Goal: Find specific fact: Find specific fact

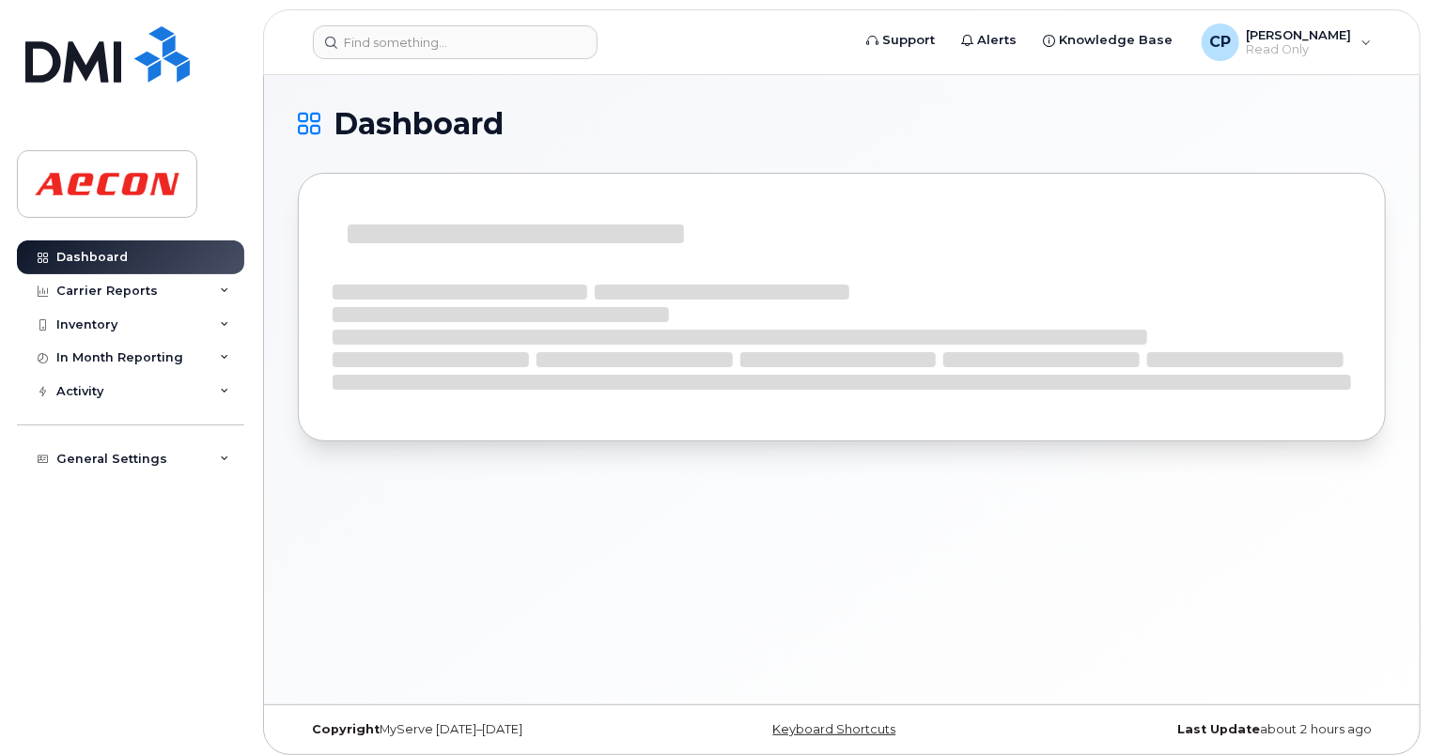
scroll to position [8, 0]
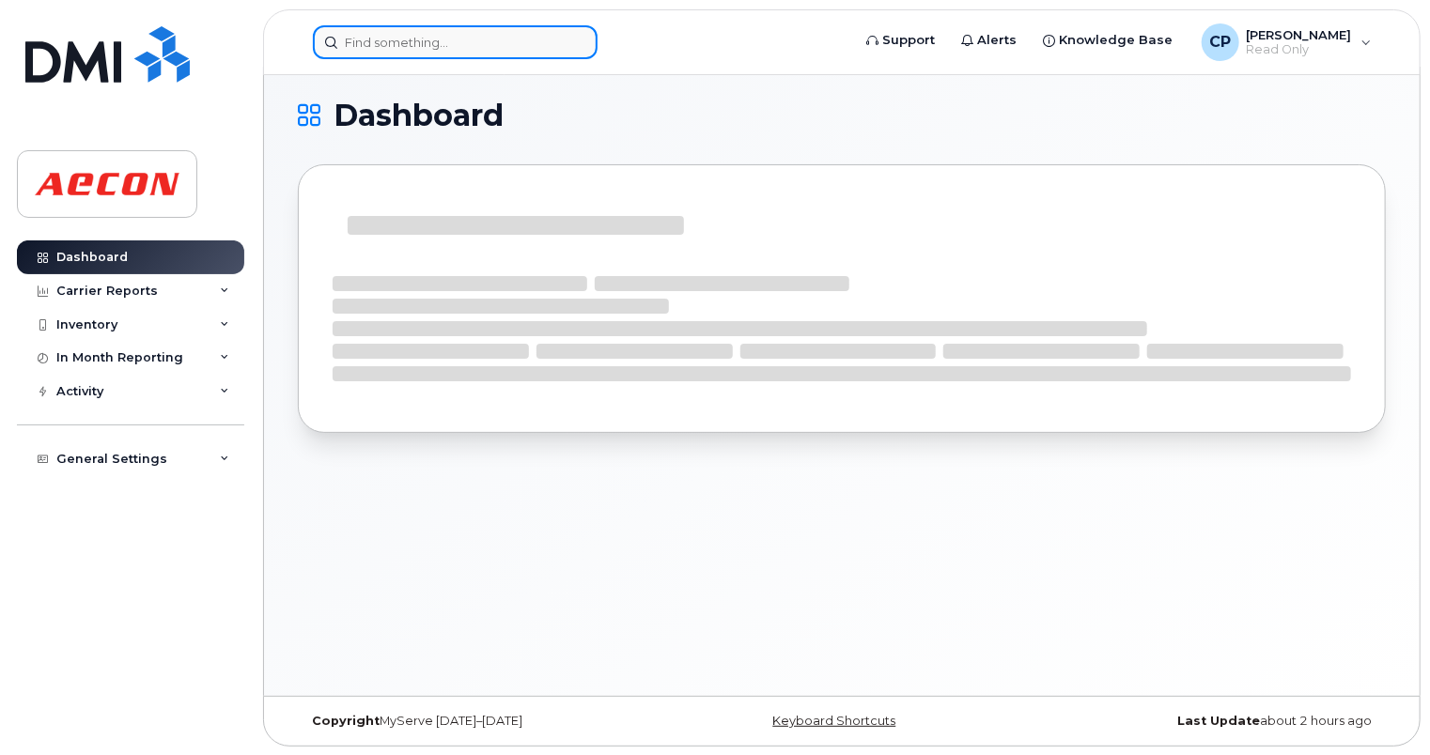
click at [474, 41] on input at bounding box center [455, 42] width 285 height 34
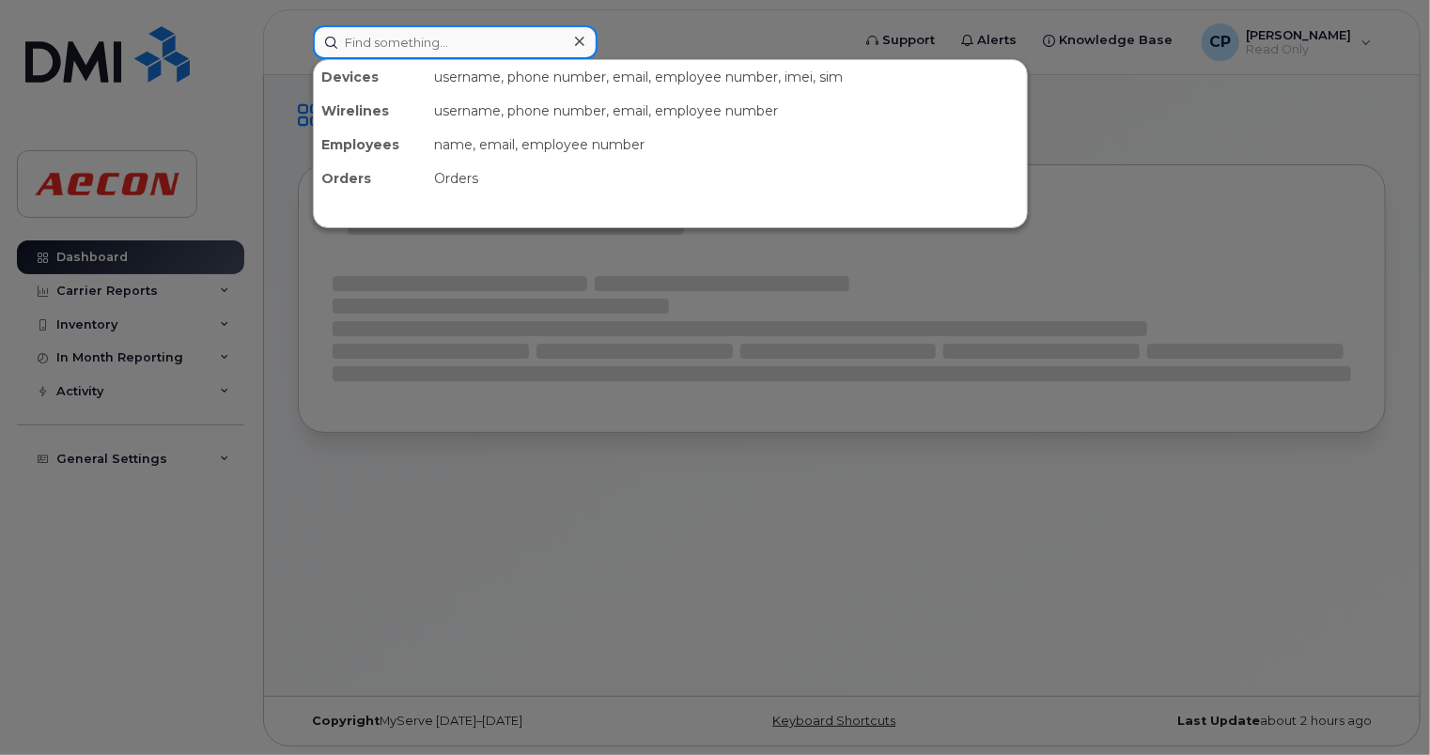
paste input "[PHONE_NUMBER]"
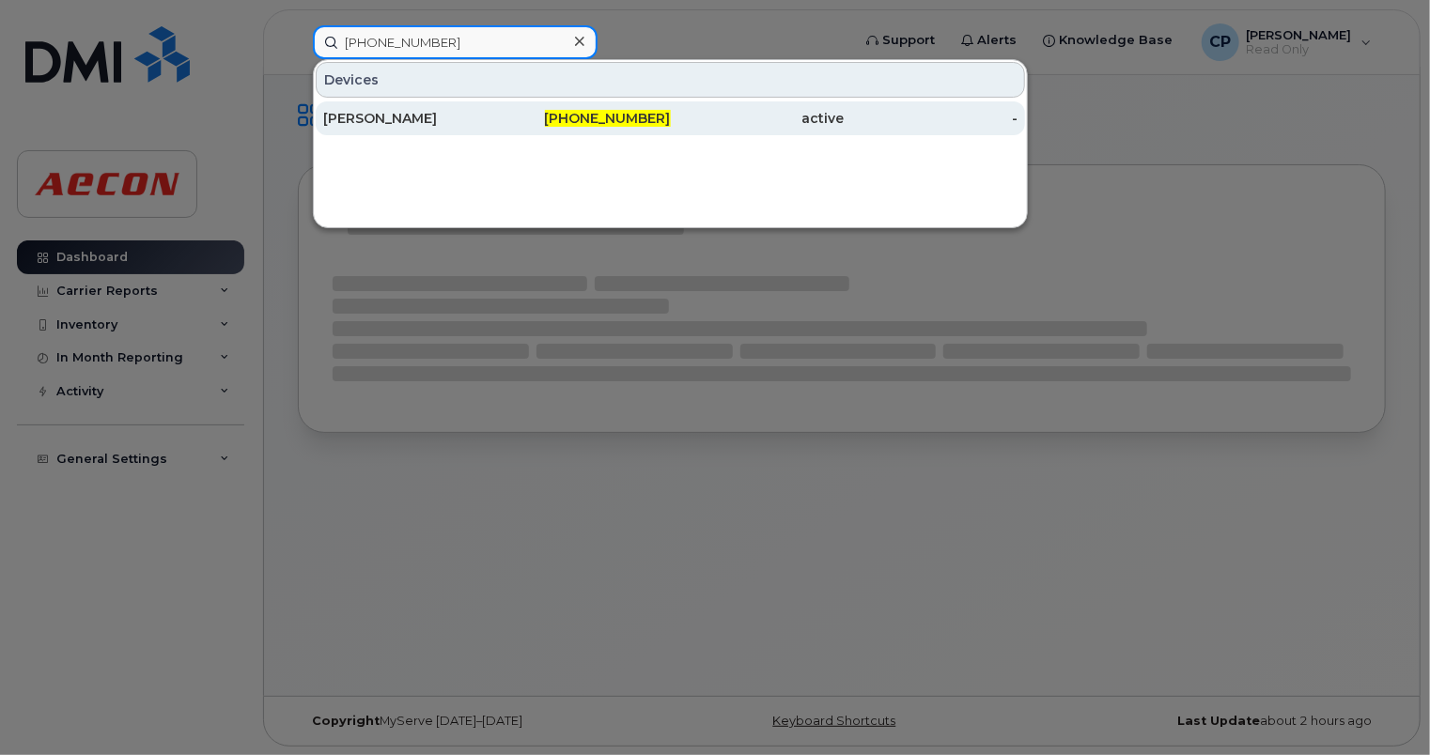
type input "[PHONE_NUMBER]"
click at [588, 124] on span "[PHONE_NUMBER]" at bounding box center [608, 118] width 126 height 17
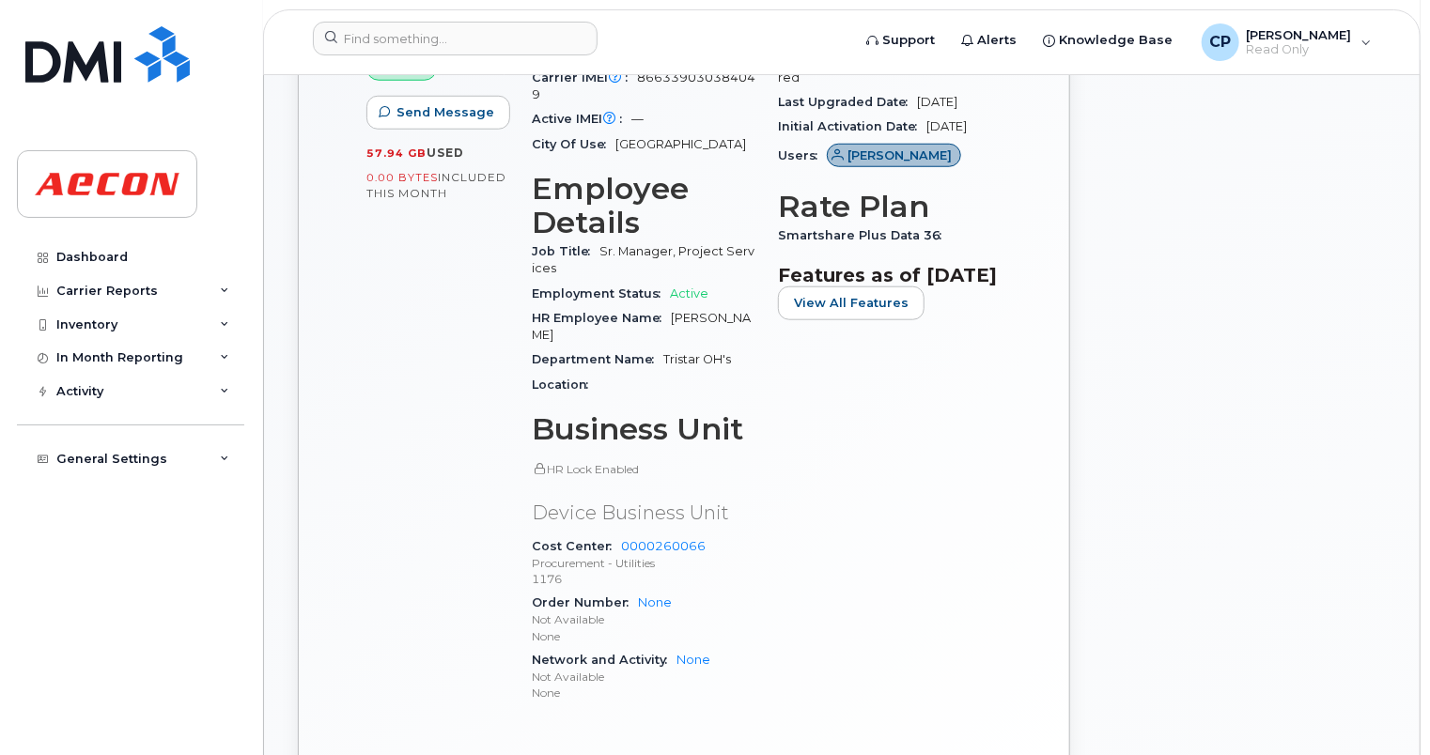
scroll to position [780, 0]
